Goal: Task Accomplishment & Management: Use online tool/utility

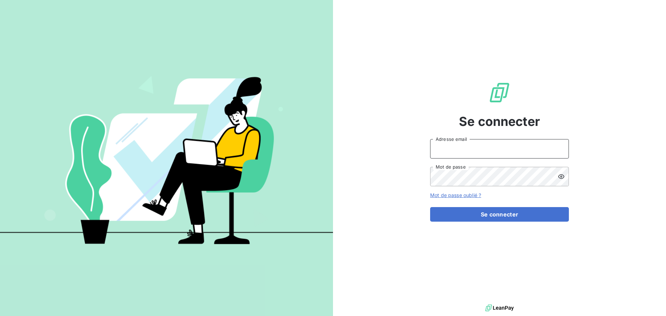
click at [454, 151] on input "Adresse email" at bounding box center [499, 148] width 139 height 19
type input "[EMAIL_ADDRESS][DOMAIN_NAME]"
click at [430, 207] on button "Se connecter" at bounding box center [499, 214] width 139 height 15
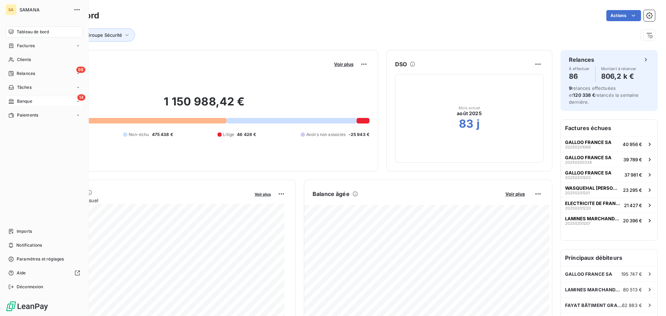
click at [38, 100] on div "14 Banque" at bounding box center [44, 101] width 77 height 11
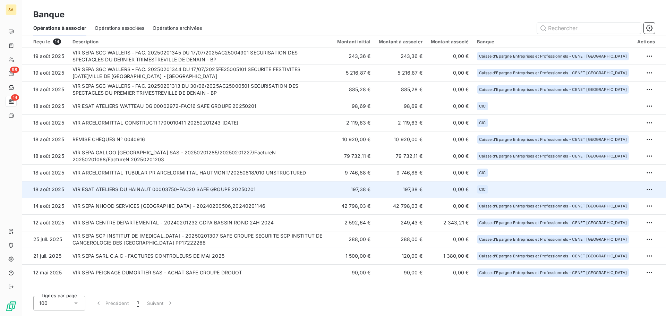
click at [142, 188] on td "VIR ESAT ATELIERS DU HAINAUT 00003750-FAC20 SAFE GROUPE 20250201" at bounding box center [200, 189] width 265 height 17
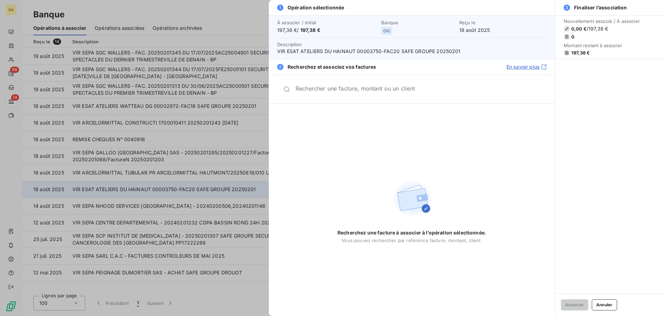
click at [142, 188] on div at bounding box center [333, 158] width 666 height 316
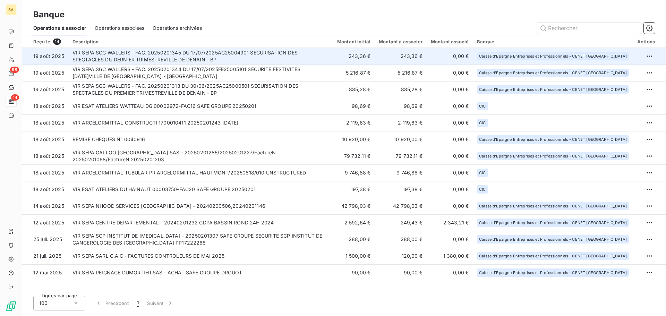
click at [140, 52] on td "VIR SEPA SGC WALLERS - FAC. 20250201345 DU 17/07/2025AC25004901 SECURISATION DE…" at bounding box center [200, 56] width 265 height 17
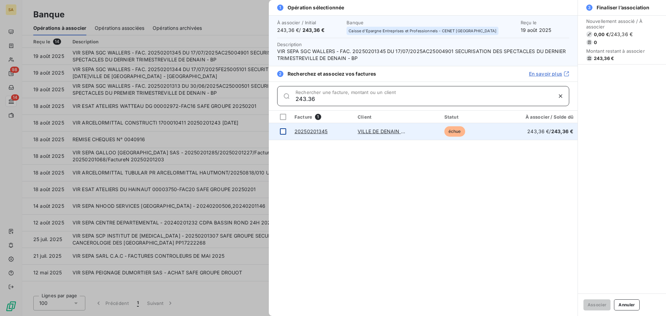
type input "243.36"
click at [282, 130] on div at bounding box center [283, 131] width 6 height 6
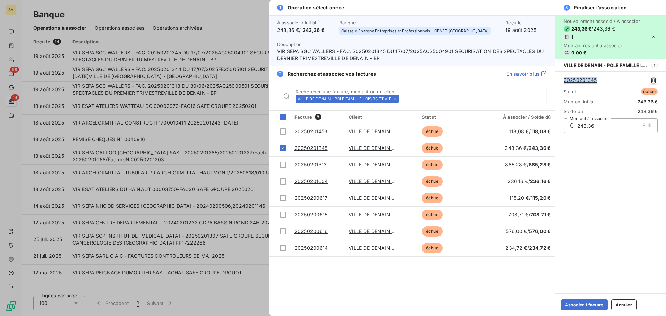
drag, startPoint x: 605, startPoint y: 80, endPoint x: 559, endPoint y: 82, distance: 46.2
click at [559, 82] on div "20250201345 Statut échue Montant initial 243,36 € Solde dû 243,36 € € 243,36 EU…" at bounding box center [610, 104] width 111 height 66
copy link "20250201345"
click at [602, 301] on button "Associer 1 facture" at bounding box center [584, 304] width 47 height 11
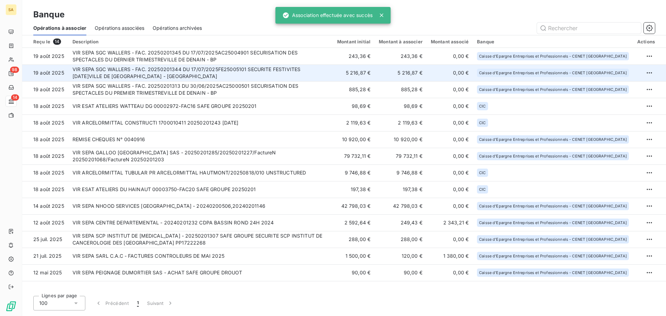
click at [320, 73] on td "VIR SEPA SGC WALLERS - FAC. 20250201344 DU 17/07/2025FE25005101 SECURITE FESTIV…" at bounding box center [200, 73] width 265 height 17
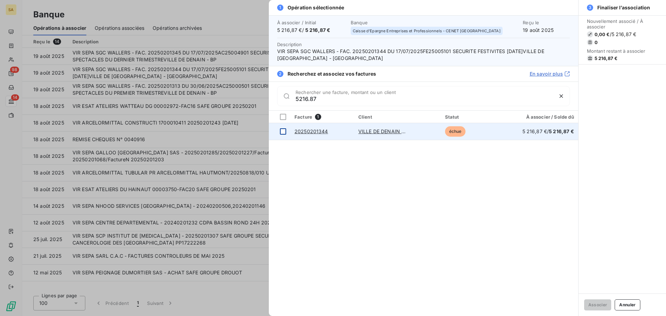
type input "5216.87"
click at [282, 131] on div at bounding box center [283, 131] width 6 height 6
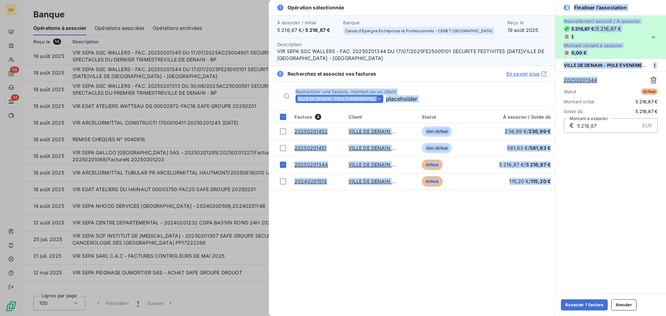
drag, startPoint x: 614, startPoint y: 78, endPoint x: 542, endPoint y: 81, distance: 71.9
click at [542, 81] on div "1 Opération sélectionnée À associer / Initial 5 216,87 € / 5 216,87 € Banque Ca…" at bounding box center [467, 158] width 397 height 316
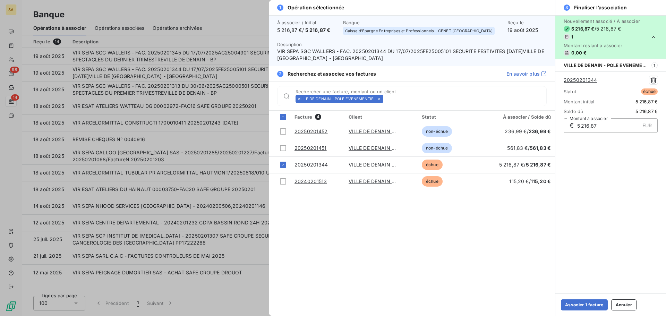
click at [633, 170] on div "Nouvellement associé / À associer 5 216,87 € / 5 216,87 € 1 Montant restant à a…" at bounding box center [610, 154] width 111 height 278
drag, startPoint x: 597, startPoint y: 80, endPoint x: 562, endPoint y: 82, distance: 35.1
click at [562, 82] on div "20250201344 Statut échue Montant initial 5 216,87 € Solde dû 5 216,87 € € 5 216…" at bounding box center [610, 104] width 111 height 66
copy link "20250201344"
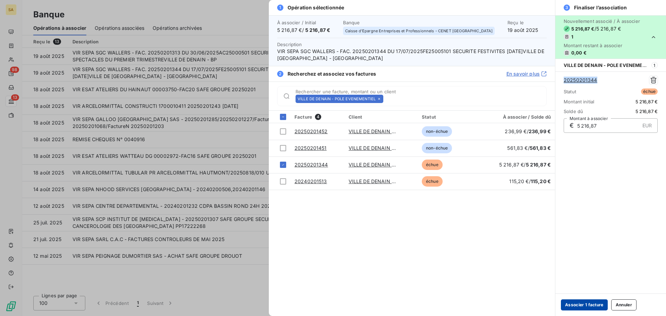
click at [569, 301] on button "Associer 1 facture" at bounding box center [584, 304] width 47 height 11
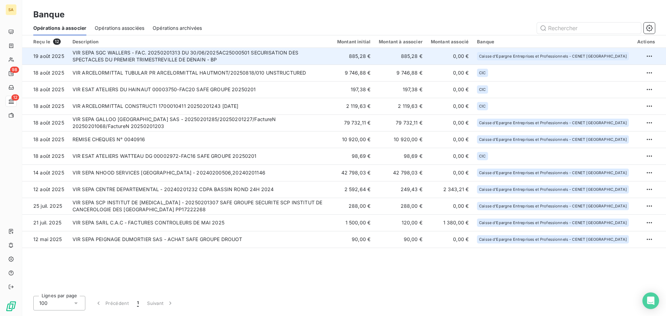
click at [200, 57] on td "VIR SEPA SGC WALLERS - FAC. 20250201313 DU 30/06/2025AC25000501 SECURISATION DE…" at bounding box center [200, 56] width 265 height 17
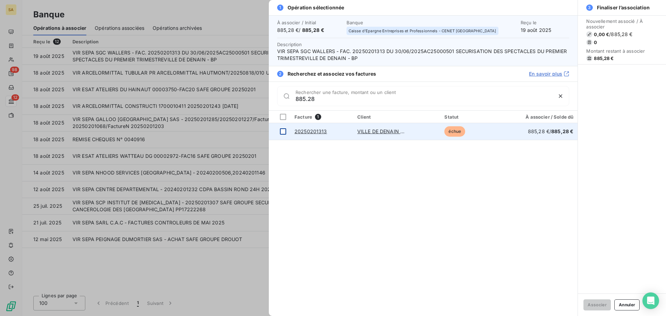
type input "885.28"
click at [283, 135] on td at bounding box center [280, 131] width 22 height 17
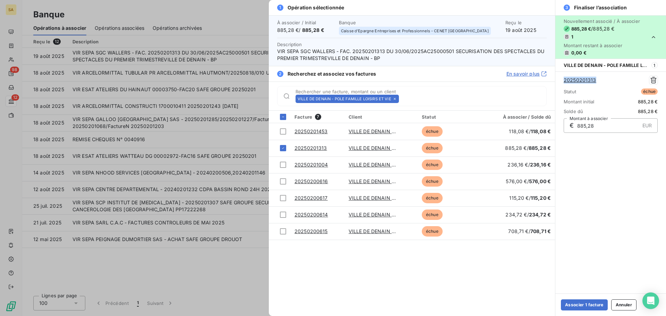
drag, startPoint x: 604, startPoint y: 81, endPoint x: 562, endPoint y: 80, distance: 42.0
click at [562, 80] on div "20250201313 Statut échue Montant initial 885,28 € Solde dû 885,28 € € 885,28 EU…" at bounding box center [610, 104] width 111 height 66
copy link "20250201313"
click at [565, 305] on button "Associer 1 facture" at bounding box center [584, 304] width 47 height 11
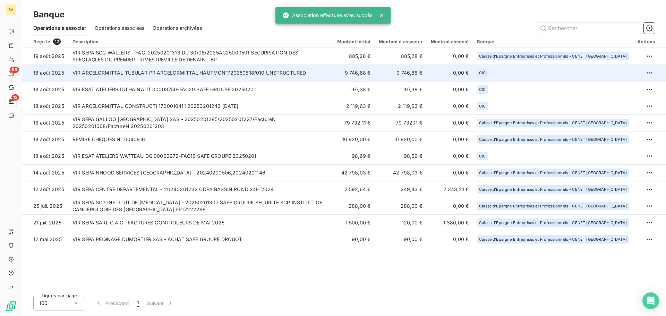
click at [238, 75] on td "VIR ARCELORMITTAL TUBULAR PR ARCELORMITTAL HAUTMONT/20250818/010 UNSTRUCTURED" at bounding box center [200, 73] width 265 height 17
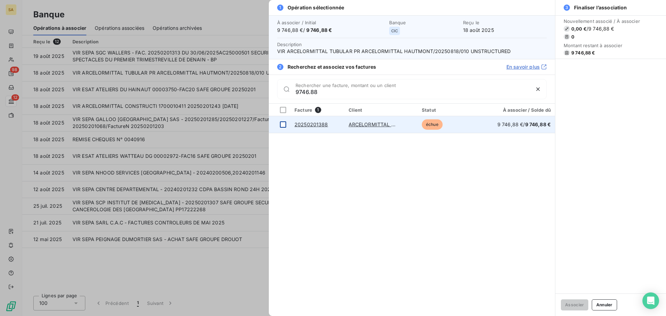
type input "9746.88"
click at [284, 126] on div at bounding box center [283, 124] width 6 height 6
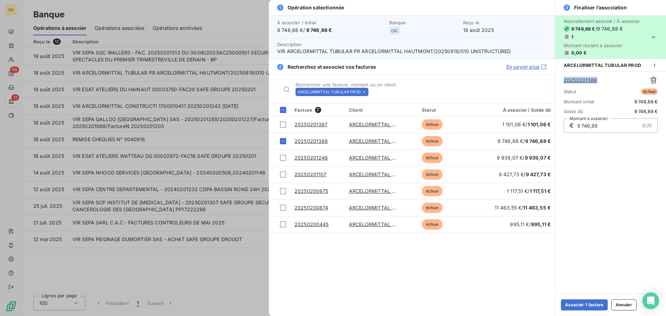
drag, startPoint x: 603, startPoint y: 80, endPoint x: 561, endPoint y: 81, distance: 42.0
click at [561, 81] on div "20250201388 Statut échue Montant initial 9 746,88 € Solde dû 9 746,88 € € 9 746…" at bounding box center [610, 104] width 111 height 66
copy link "20250201388"
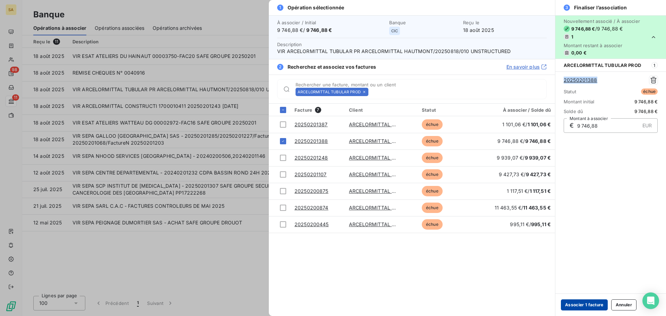
click at [586, 304] on button "Associer 1 facture" at bounding box center [584, 304] width 47 height 11
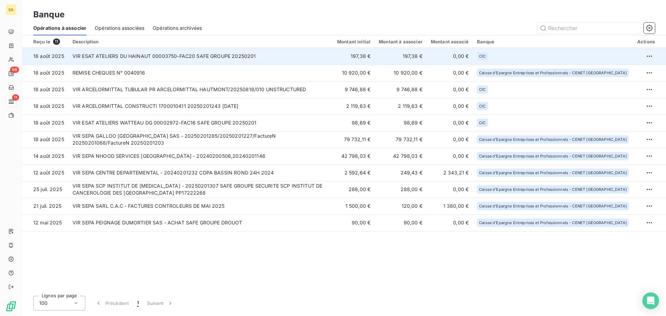
click at [171, 54] on td "VIR ESAT ATELIERS DU HAINAUT 00003750-FAC20 SAFE GROUPE 20250201" at bounding box center [200, 56] width 265 height 17
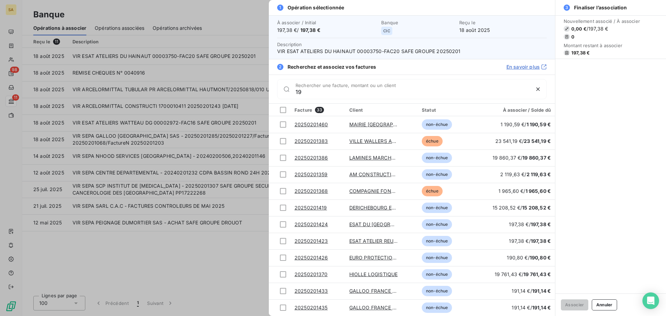
type input "1"
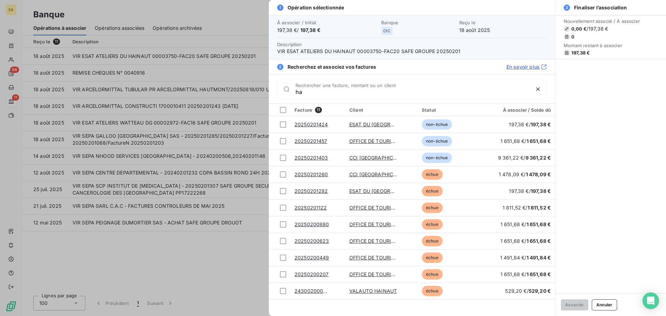
type input "h"
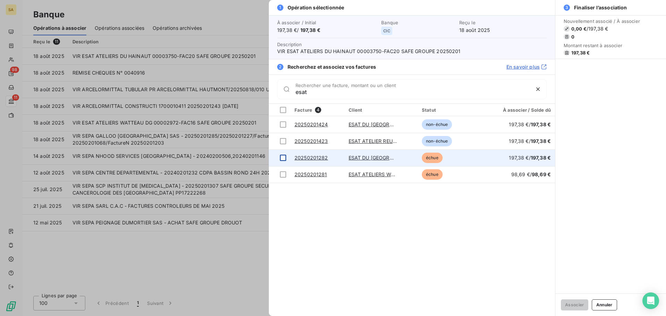
type input "esat"
click at [285, 157] on div at bounding box center [283, 158] width 6 height 6
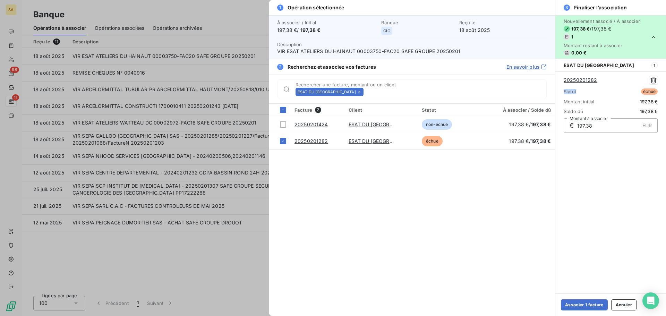
drag, startPoint x: 607, startPoint y: 82, endPoint x: 593, endPoint y: 96, distance: 20.1
click at [593, 96] on div "20250201282 Statut échue Montant initial 197,38 € Solde dû 197,38 € € 197,38 EU…" at bounding box center [611, 104] width 94 height 65
click at [625, 189] on div "Nouvellement associé / À associer 197,38 € / 197,38 € 1 Montant restant à assoc…" at bounding box center [610, 154] width 111 height 278
drag, startPoint x: 614, startPoint y: 84, endPoint x: 561, endPoint y: 84, distance: 52.7
click at [562, 82] on div "20250201282 Statut échue Montant initial 197,38 € Solde dû 197,38 € € 197,38 EU…" at bounding box center [610, 104] width 111 height 66
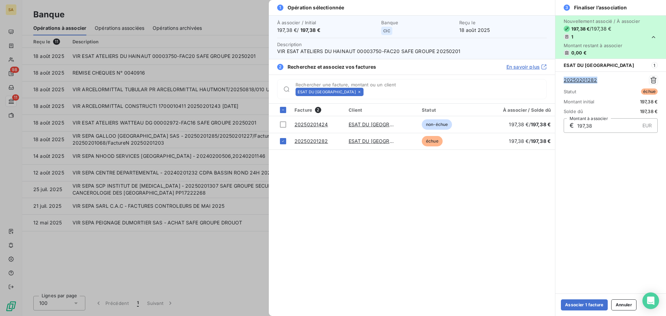
copy link "20250201282"
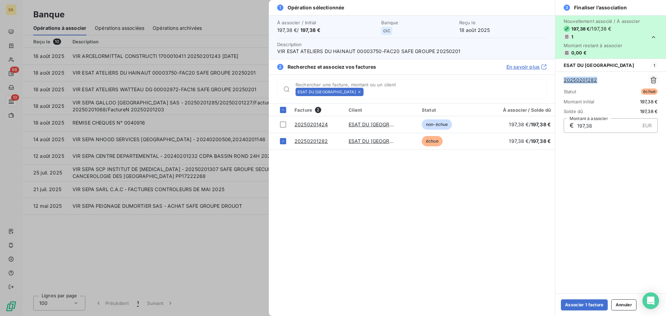
click at [573, 299] on div "Associer 1 facture Annuler" at bounding box center [610, 304] width 111 height 23
click at [581, 305] on button "Associer 1 facture" at bounding box center [584, 304] width 47 height 11
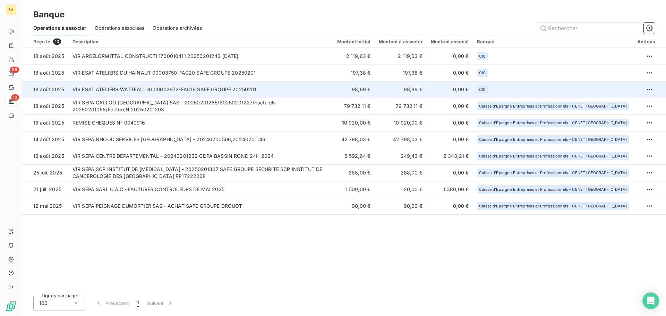
click at [146, 90] on td "VIR ESAT ATELIERS WATTEAU DG 00002972-FAC16 SAFE GROUPE 20250201" at bounding box center [200, 89] width 265 height 17
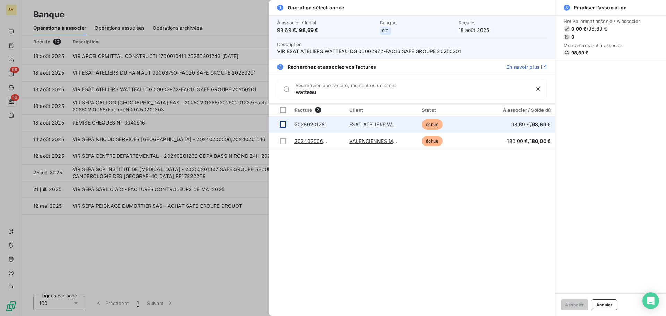
type input "watteau"
click at [283, 125] on div at bounding box center [283, 124] width 6 height 6
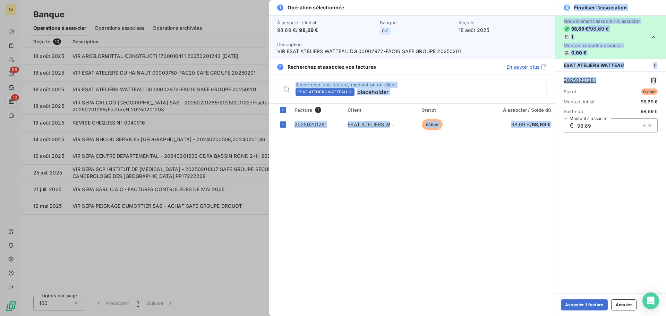
drag, startPoint x: 602, startPoint y: 83, endPoint x: 551, endPoint y: 81, distance: 51.0
click at [551, 81] on div "1 Opération sélectionnée À associer / Initial 98,69 € / 98,69 € Banque CIC Reçu…" at bounding box center [467, 158] width 397 height 316
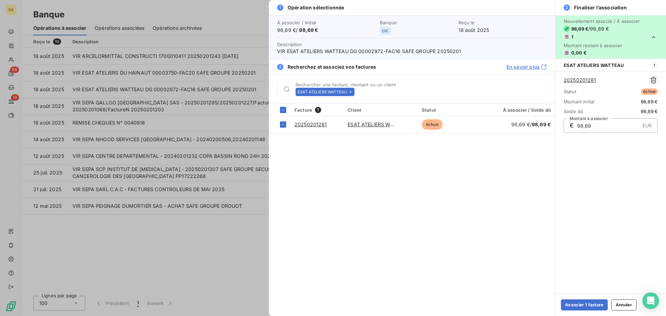
click at [643, 189] on div "Nouvellement associé / À associer 98,69 € / 98,69 € 1 Montant restant à associe…" at bounding box center [610, 154] width 111 height 278
drag, startPoint x: 598, startPoint y: 80, endPoint x: 562, endPoint y: 80, distance: 35.7
click at [562, 80] on div "20250201281 Statut échue Montant initial 98,69 € Solde dû 98,69 € € 98,69 EUR M…" at bounding box center [610, 104] width 111 height 66
copy link "20250201281"
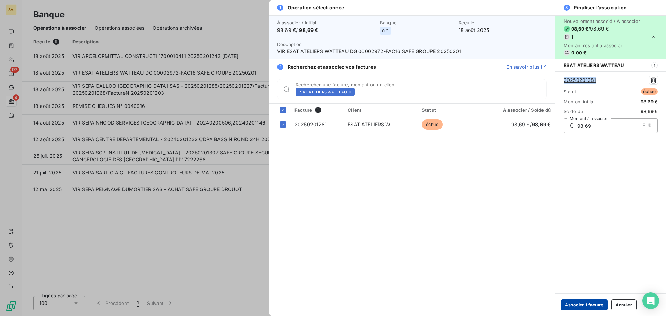
click at [569, 306] on button "Associer 1 facture" at bounding box center [584, 304] width 47 height 11
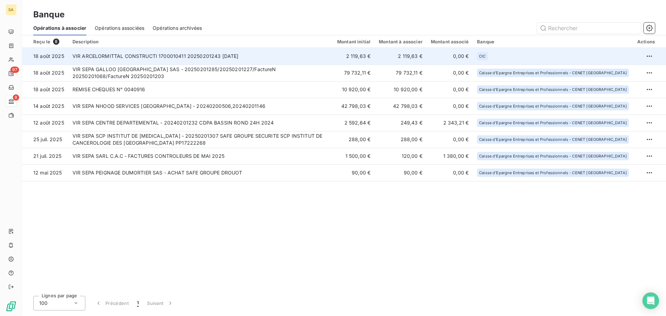
click at [175, 60] on td "VIR ARCELORMITTAL CONSTRUCTI 1700010411 20250201243 [DATE]" at bounding box center [200, 56] width 265 height 17
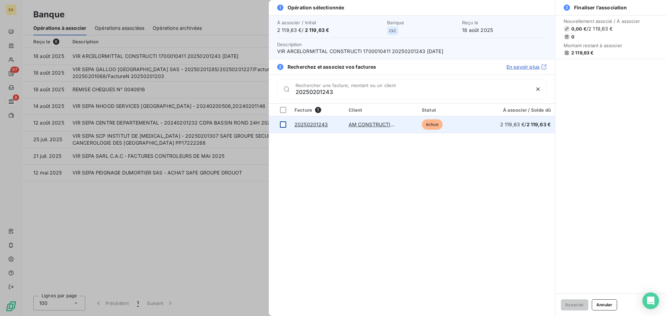
type input "20250201243"
click at [283, 125] on div at bounding box center [283, 124] width 6 height 6
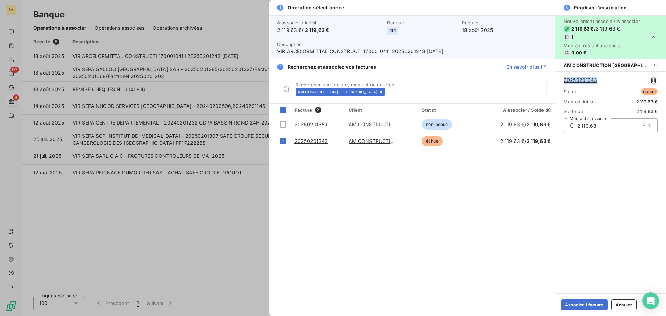
drag, startPoint x: 605, startPoint y: 80, endPoint x: 562, endPoint y: 81, distance: 42.3
click at [562, 81] on div "20250201243 Statut échue Montant initial 2 119,63 € Solde dû 2 119,63 € € 2 119…" at bounding box center [610, 104] width 111 height 66
copy link "20250201243"
click at [596, 308] on button "Associer 1 facture" at bounding box center [584, 304] width 47 height 11
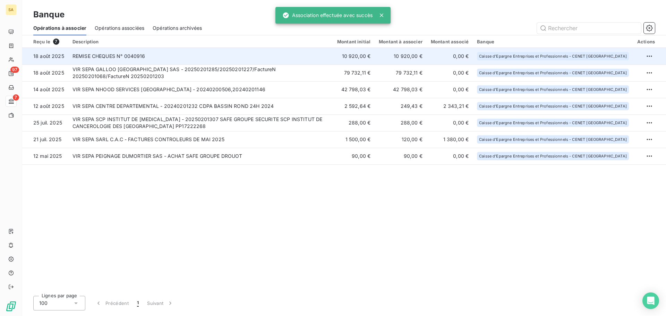
click at [167, 58] on td "REMISE CHEQUES N° 0040916" at bounding box center [200, 56] width 265 height 17
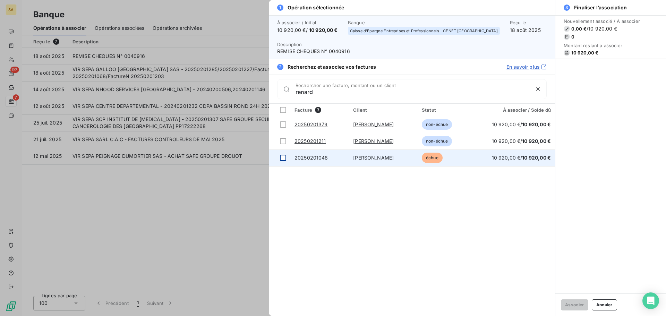
type input "renard"
click at [280, 158] on div at bounding box center [283, 158] width 6 height 6
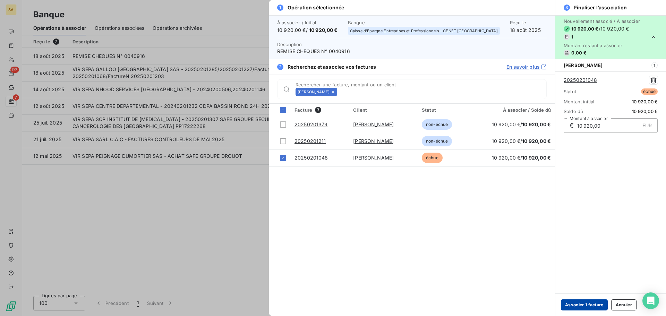
click at [594, 304] on button "Associer 1 facture" at bounding box center [584, 304] width 47 height 11
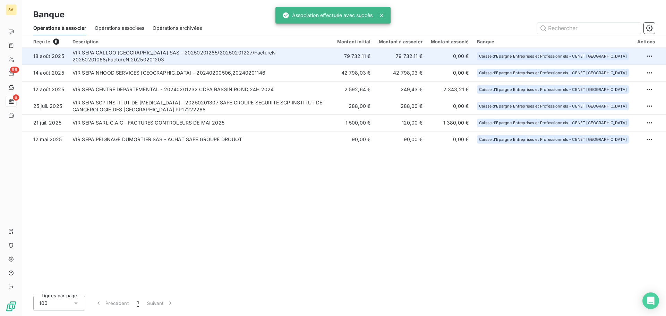
click at [101, 55] on td "VIR SEPA GALLOO [GEOGRAPHIC_DATA] SAS - 20250201285/20250201227/FactureN 202502…" at bounding box center [200, 56] width 265 height 17
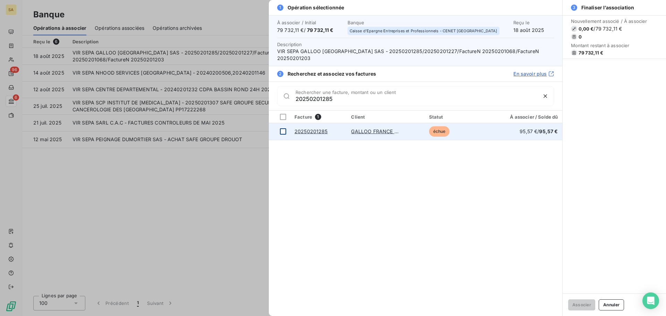
type input "20250201285"
click at [283, 128] on div at bounding box center [283, 131] width 6 height 6
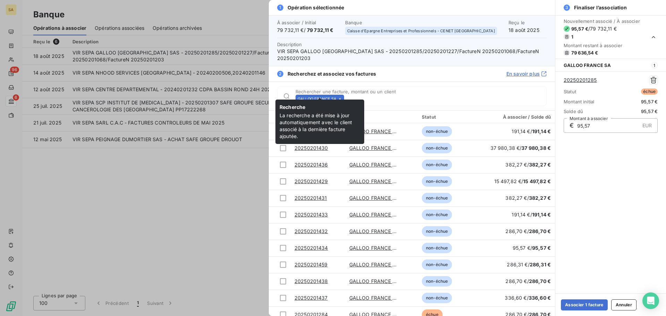
click at [340, 98] on icon at bounding box center [340, 99] width 2 height 2
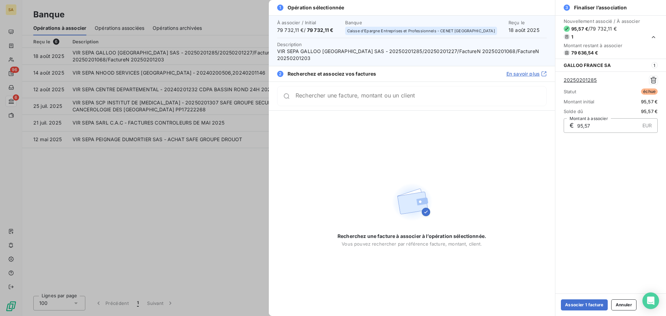
click at [356, 93] on div "Rechercher une facture, montant ou un client" at bounding box center [412, 96] width 270 height 20
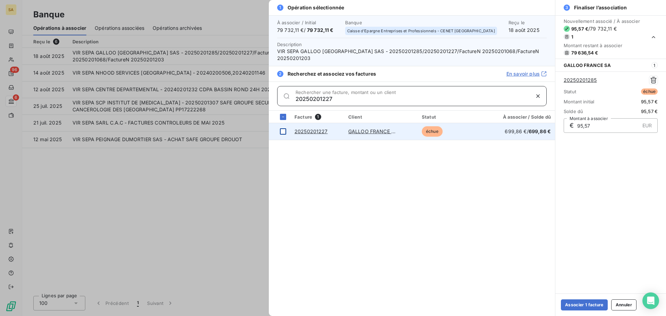
type input "20250201227"
click at [284, 128] on div at bounding box center [283, 131] width 6 height 6
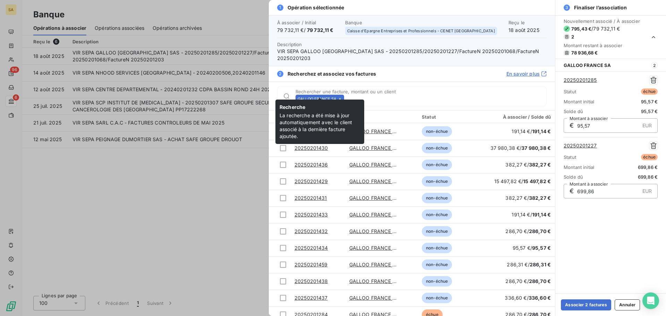
click at [342, 95] on div "GALLOO FRANCE SA" at bounding box center [320, 99] width 49 height 8
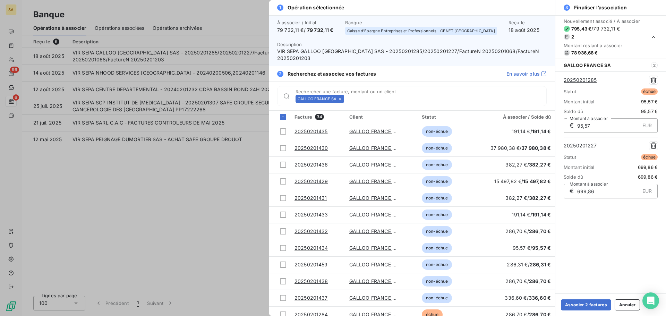
click at [342, 97] on icon at bounding box center [340, 99] width 4 height 4
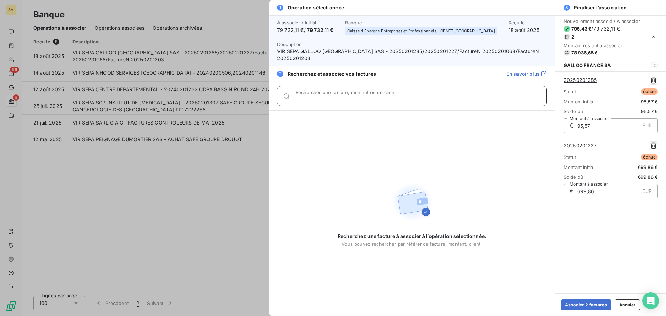
click at [354, 95] on input "Rechercher une facture, montant ou un client" at bounding box center [421, 98] width 251 height 7
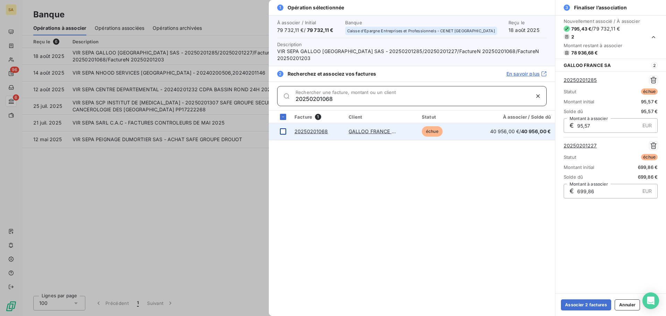
type input "20250201068"
click at [283, 128] on div at bounding box center [283, 131] width 6 height 6
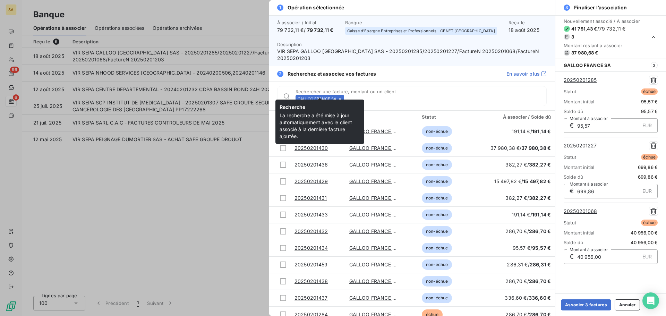
click at [340, 98] on icon at bounding box center [340, 99] width 2 height 2
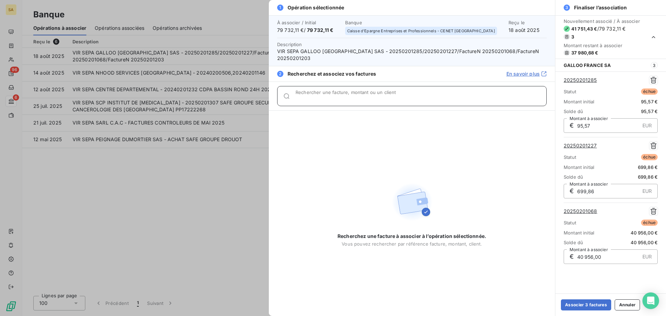
click at [356, 95] on input "Rechercher une facture, montant ou un client" at bounding box center [421, 98] width 251 height 7
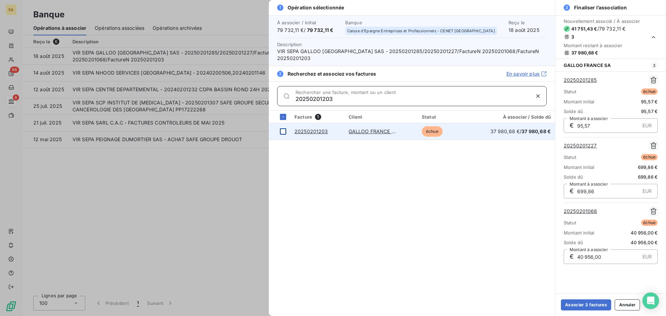
type input "20250201203"
click at [285, 128] on div at bounding box center [283, 131] width 6 height 6
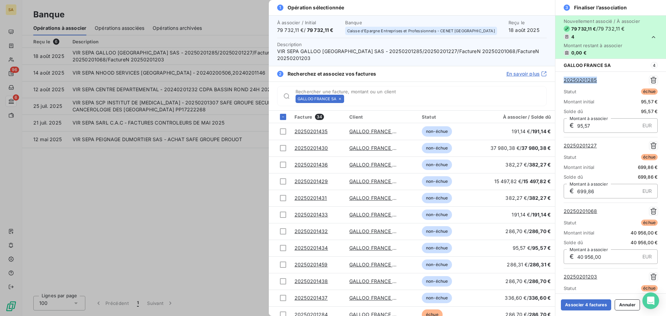
drag, startPoint x: 605, startPoint y: 82, endPoint x: 562, endPoint y: 81, distance: 43.0
click at [562, 81] on div "20250201285 Statut échue Montant initial 95,57 € Solde dû 95,57 € € 95,57 EUR M…" at bounding box center [610, 202] width 111 height 262
copy link "20250201285"
drag, startPoint x: 597, startPoint y: 148, endPoint x: 558, endPoint y: 147, distance: 38.9
click at [558, 147] on div "20250201285 Statut échue Montant initial 95,57 € Solde dû 95,57 € € 95,57 EUR M…" at bounding box center [610, 202] width 111 height 262
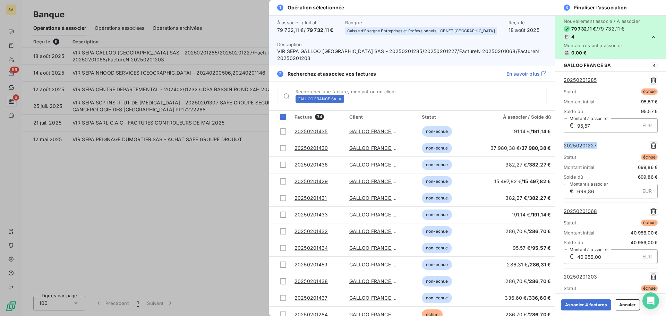
copy link "20250201227"
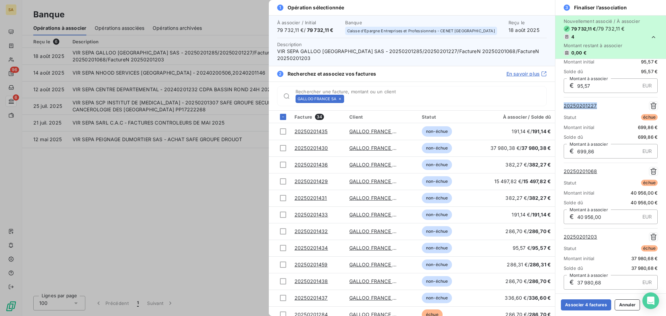
scroll to position [40, 0]
drag, startPoint x: 600, startPoint y: 171, endPoint x: 563, endPoint y: 173, distance: 37.9
click at [563, 173] on div "20250201285 Statut échue Montant initial 95,57 € Solde dû 95,57 € € 95,57 EUR M…" at bounding box center [610, 162] width 111 height 262
copy link "20250201068"
drag, startPoint x: 599, startPoint y: 238, endPoint x: 564, endPoint y: 236, distance: 35.1
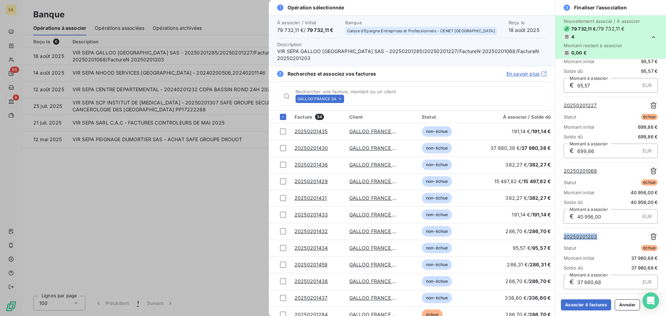
click at [564, 236] on div "20250201203" at bounding box center [611, 236] width 94 height 8
copy link "20250201203"
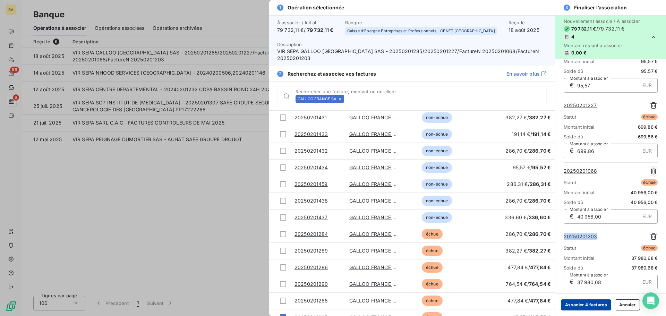
scroll to position [104, 0]
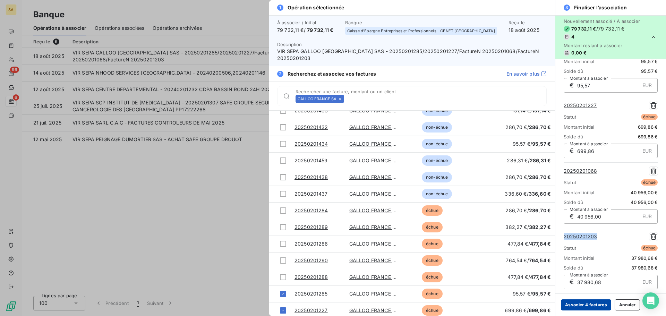
click at [575, 302] on button "Associer 4 factures" at bounding box center [586, 304] width 50 height 11
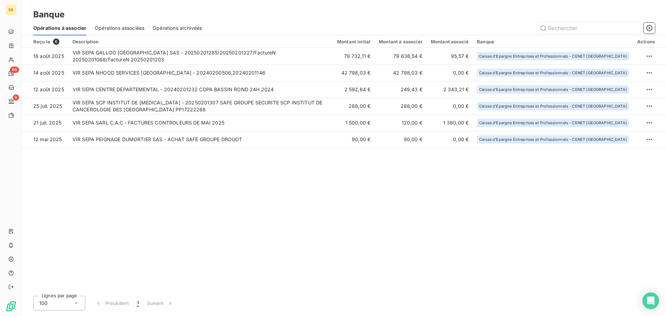
click at [179, 179] on div "Reçu le 6 Description Montant initial Montant à associer Montant associé Banque…" at bounding box center [344, 162] width 644 height 255
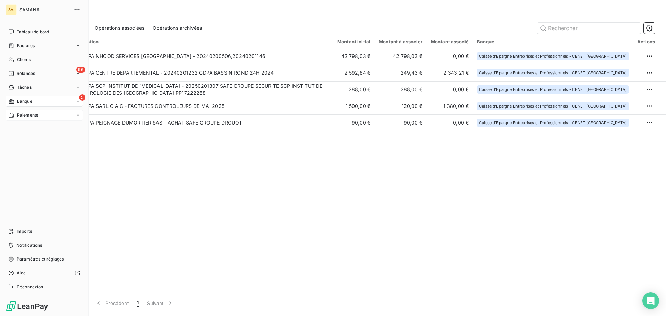
click at [12, 117] on icon at bounding box center [11, 115] width 5 height 5
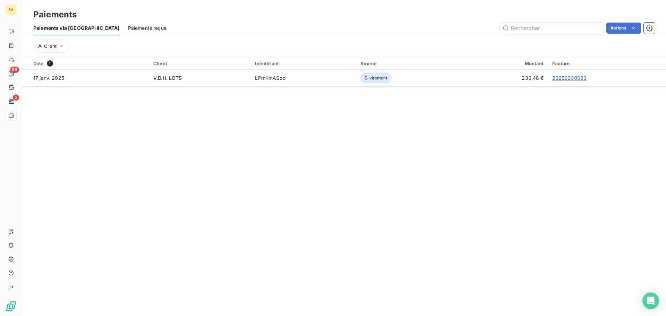
click at [128, 28] on span "Paiements reçus" at bounding box center [147, 28] width 38 height 7
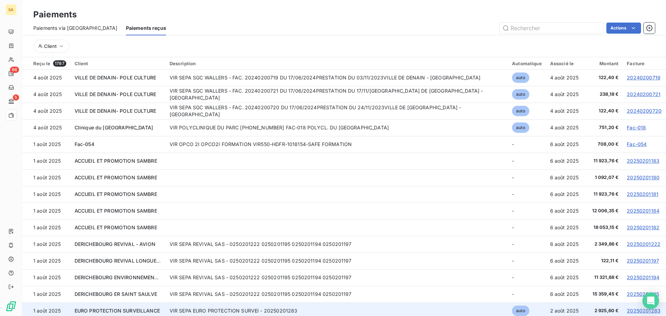
scroll to position [798, 0]
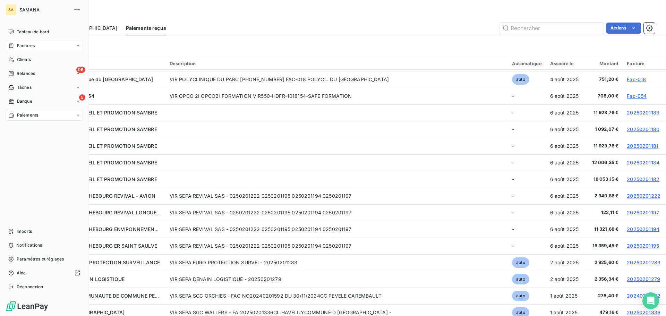
click at [31, 45] on span "Factures" at bounding box center [26, 46] width 18 height 6
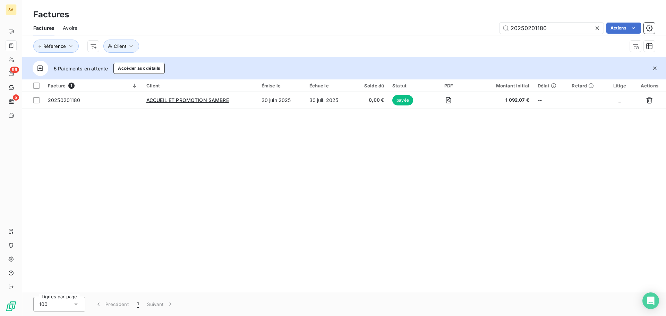
drag, startPoint x: 552, startPoint y: 26, endPoint x: 261, endPoint y: 26, distance: 290.7
click at [261, 26] on div "20250201180 Actions" at bounding box center [370, 28] width 570 height 11
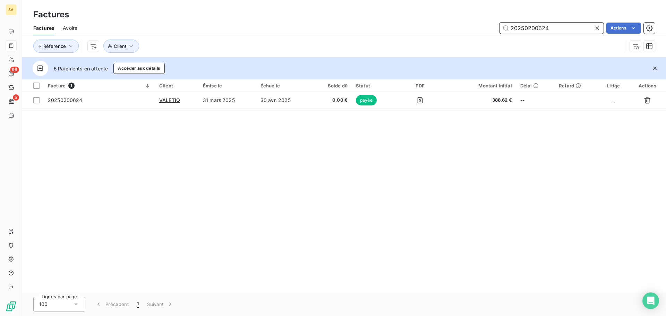
type input "20250200624"
click at [597, 27] on icon at bounding box center [597, 28] width 7 height 7
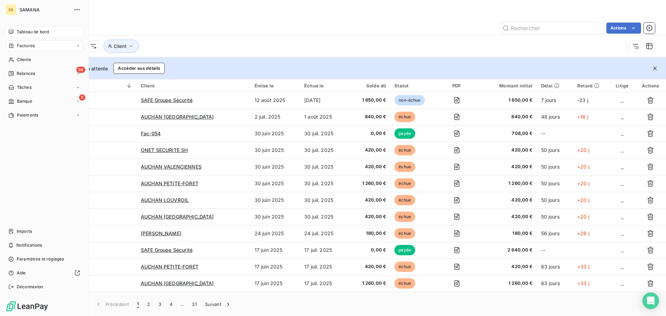
click at [38, 34] on span "Tableau de bord" at bounding box center [33, 32] width 32 height 6
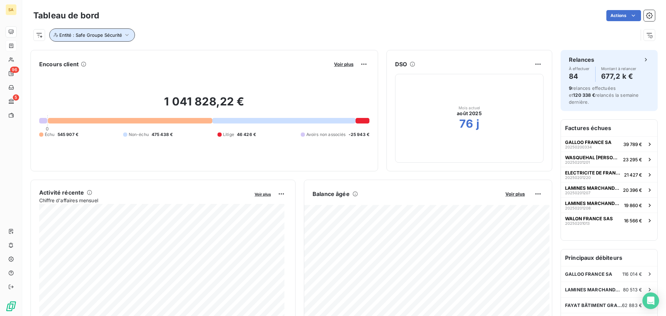
click at [86, 36] on span "Entité : Safe Groupe Sécurité" at bounding box center [90, 35] width 63 height 6
click at [179, 53] on icon at bounding box center [179, 53] width 4 height 4
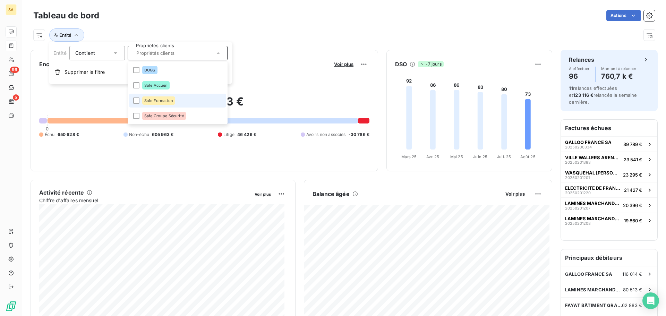
click at [161, 102] on span "Safe Formation" at bounding box center [158, 101] width 29 height 4
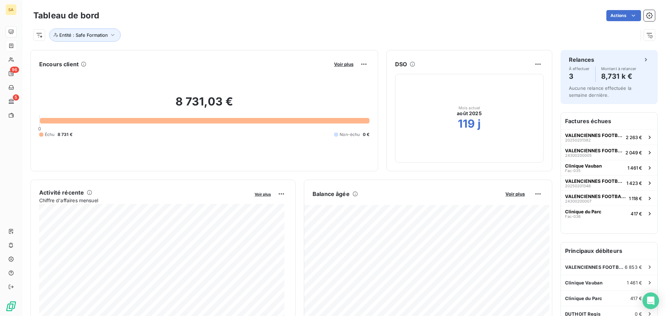
click at [490, 18] on div "Actions" at bounding box center [381, 15] width 547 height 11
click at [106, 35] on span "Entité : Safe Formation" at bounding box center [83, 35] width 49 height 6
click at [167, 52] on icon at bounding box center [168, 53] width 2 height 2
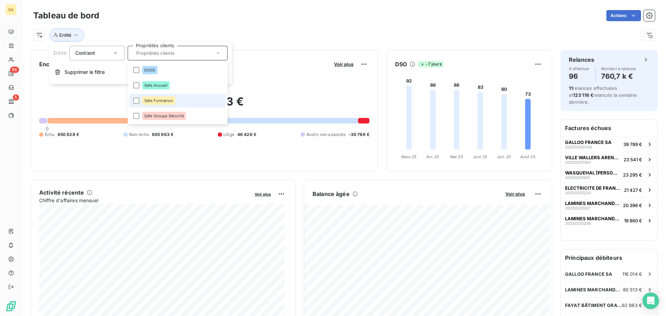
drag, startPoint x: 156, startPoint y: 100, endPoint x: 160, endPoint y: 98, distance: 4.4
click at [156, 100] on span "Safe Formation" at bounding box center [158, 101] width 29 height 4
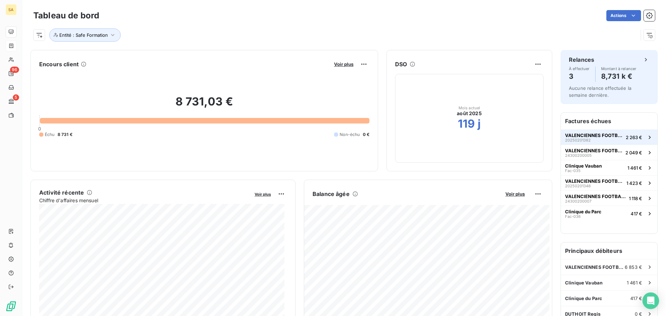
click at [592, 138] on div "VALENCIENNES FOOTBALL CLUB 20250201382" at bounding box center [594, 138] width 58 height 10
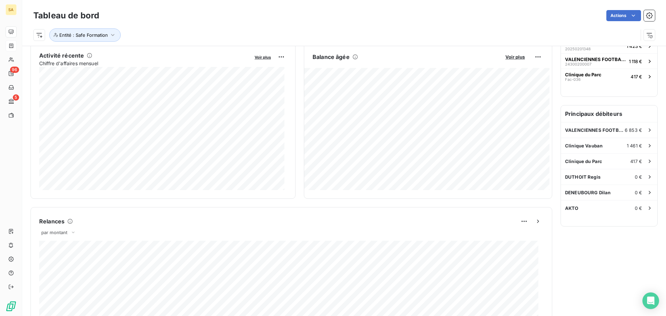
scroll to position [139, 0]
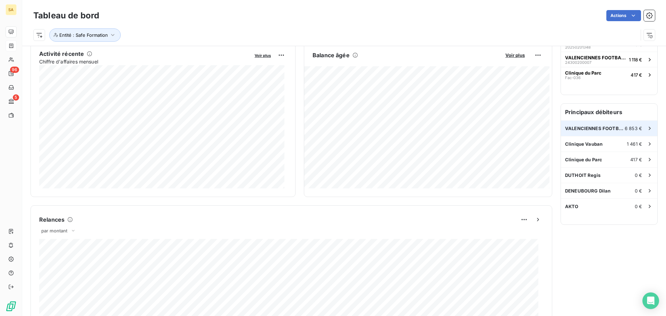
click at [626, 126] on span "6 853 €" at bounding box center [633, 129] width 17 height 6
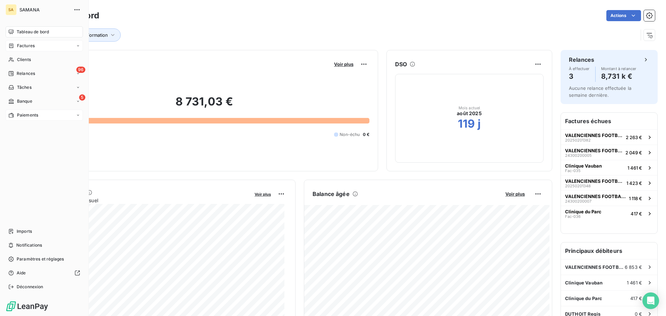
click at [20, 116] on span "Paiements" at bounding box center [27, 115] width 21 height 6
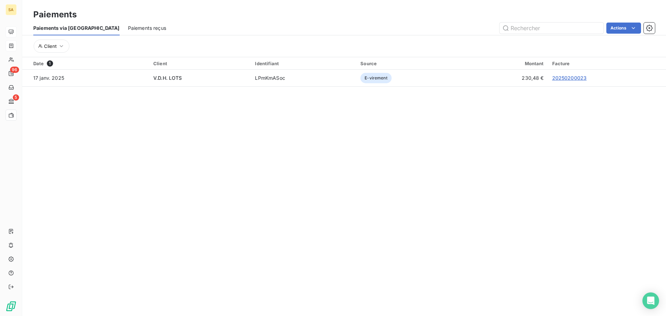
click at [129, 26] on span "Paiements reçus" at bounding box center [147, 28] width 38 height 7
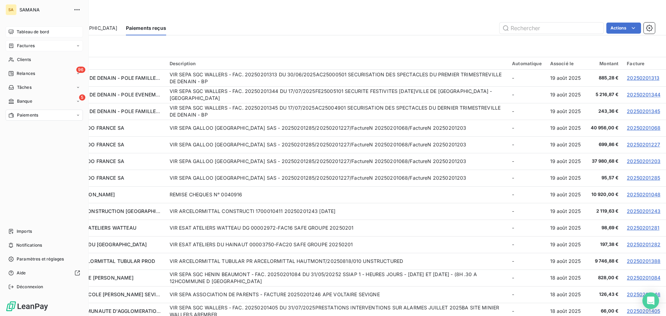
drag, startPoint x: 0, startPoint y: 99, endPoint x: 5, endPoint y: 100, distance: 5.0
click at [1, 99] on div "SA SAMANA Tableau de bord Factures Clients 96 Relances Tâches 5 Banque Paiement…" at bounding box center [44, 158] width 89 height 316
click at [16, 100] on div "Banque" at bounding box center [20, 101] width 24 height 6
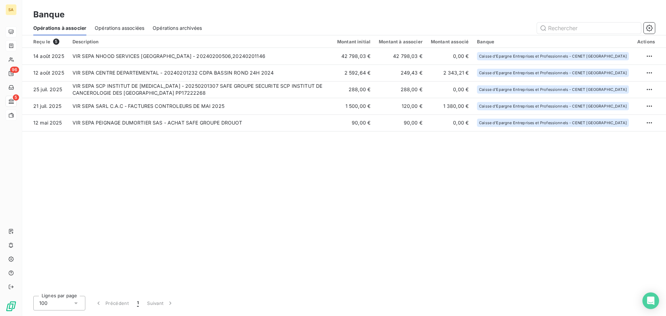
click at [117, 28] on span "Opérations associées" at bounding box center [120, 28] width 50 height 7
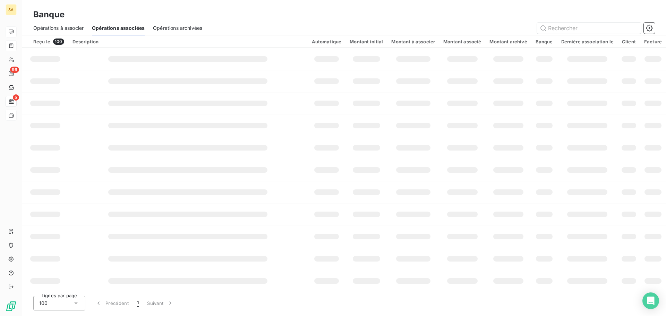
click at [174, 27] on span "Opérations archivées" at bounding box center [177, 28] width 49 height 7
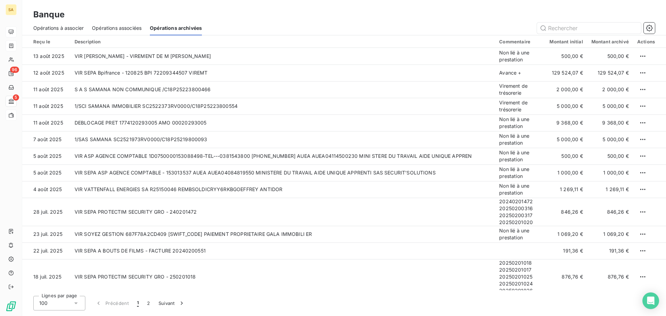
click at [120, 28] on span "Opérations associées" at bounding box center [117, 28] width 50 height 7
